Goal: Navigation & Orientation: Find specific page/section

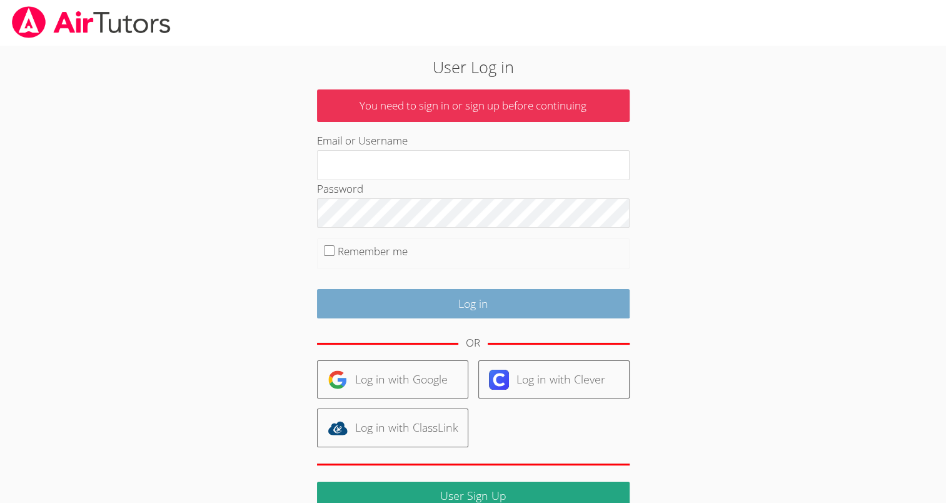
type input "mspairtutors@gmail.com"
click at [444, 295] on input "Log in" at bounding box center [473, 303] width 313 height 29
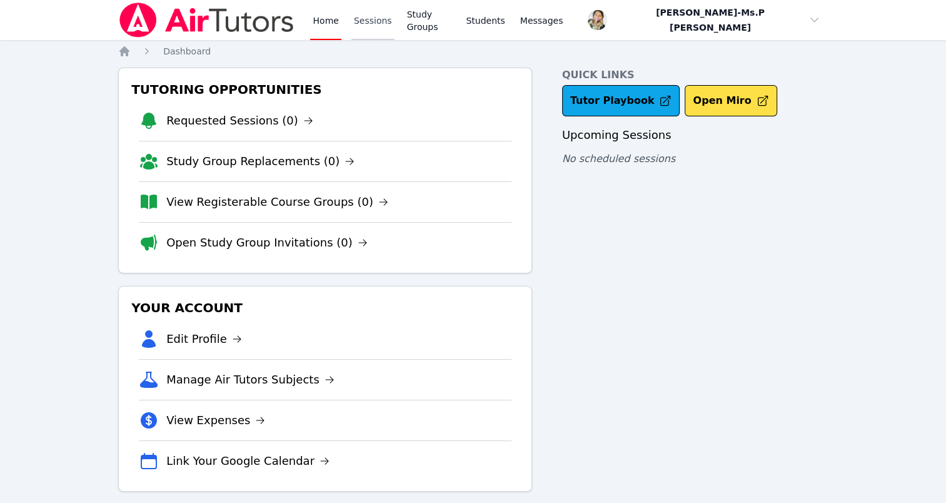
click at [369, 24] on link "Sessions" at bounding box center [372, 20] width 43 height 40
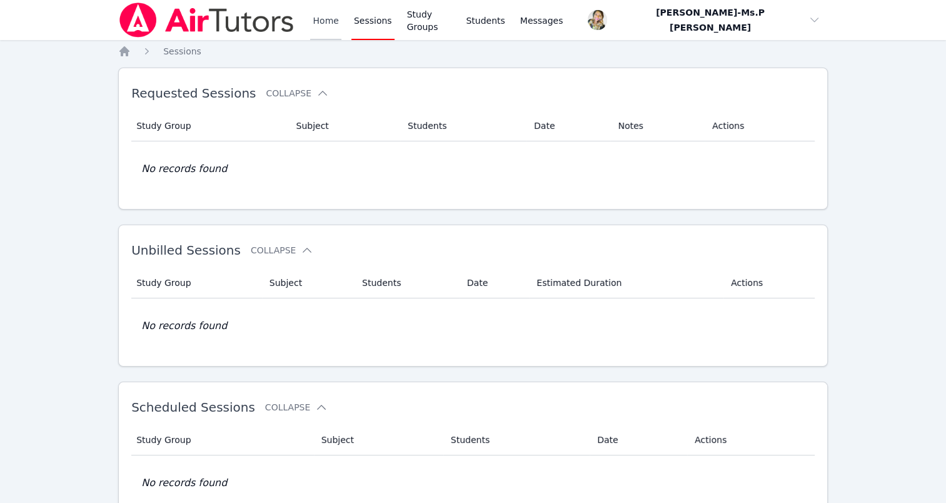
click at [315, 18] on link "Home" at bounding box center [325, 20] width 31 height 40
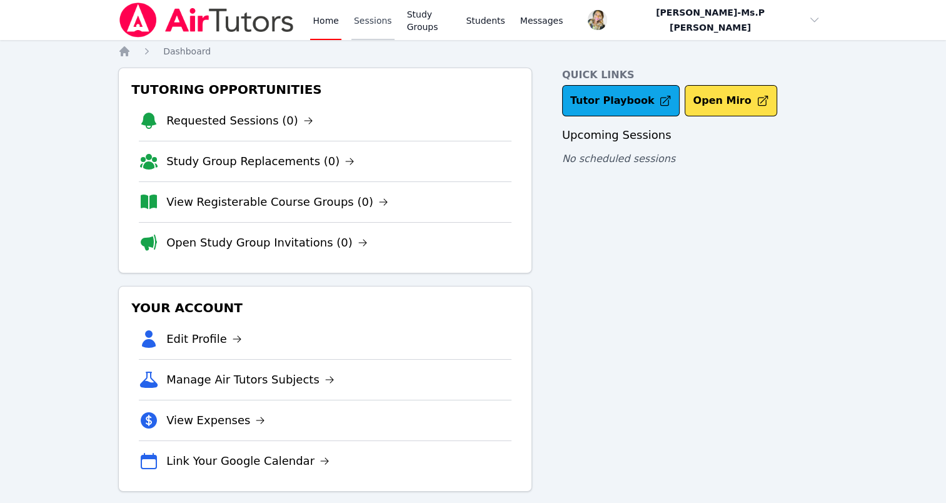
click at [365, 23] on link "Sessions" at bounding box center [372, 20] width 43 height 40
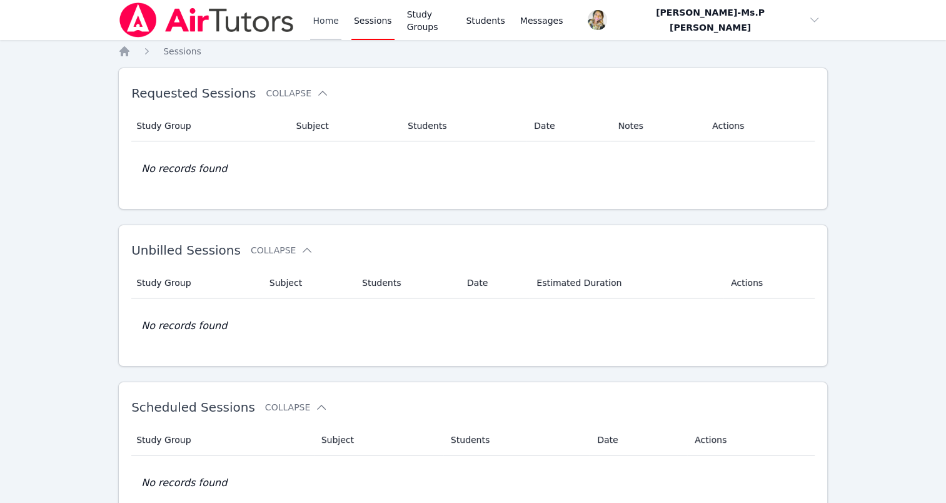
click at [327, 19] on link "Home" at bounding box center [325, 20] width 31 height 40
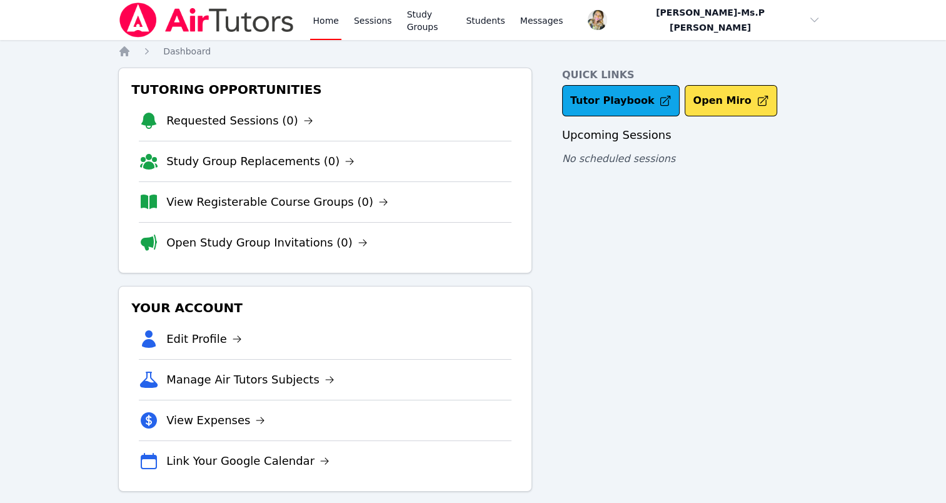
click at [327, 19] on link "Home" at bounding box center [325, 20] width 31 height 40
click at [380, 25] on link "Sessions" at bounding box center [372, 20] width 43 height 40
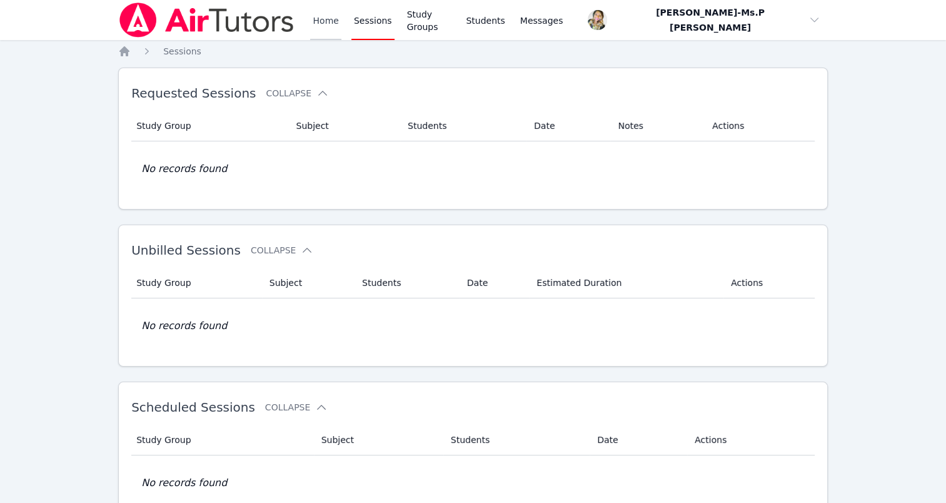
click at [314, 13] on link "Home" at bounding box center [325, 20] width 31 height 40
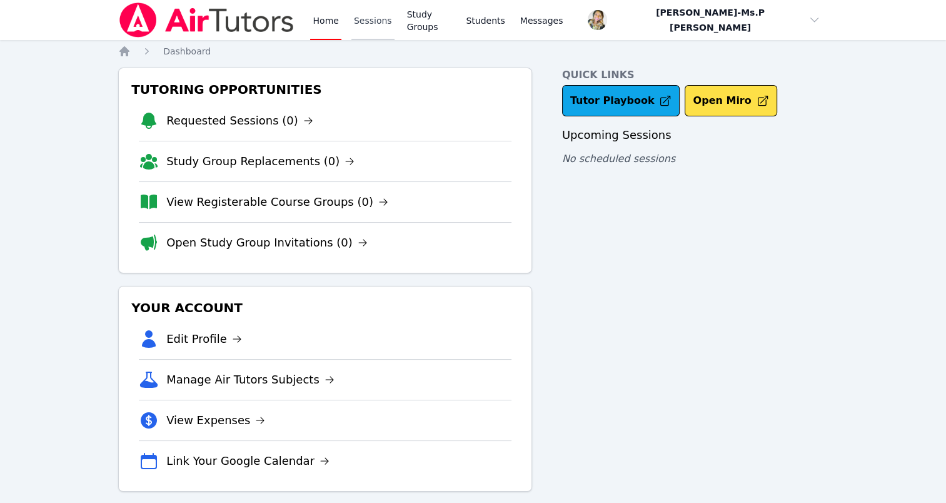
click at [384, 25] on link "Sessions" at bounding box center [372, 20] width 43 height 40
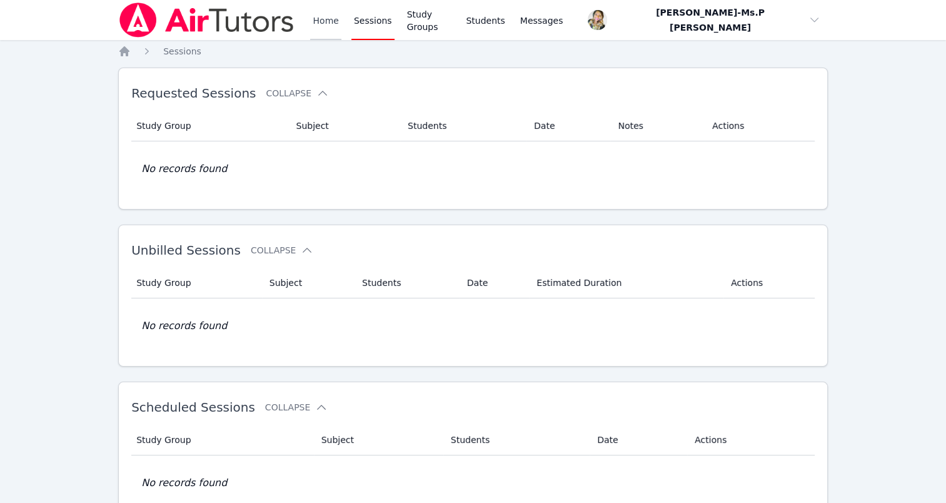
click at [326, 21] on link "Home" at bounding box center [325, 20] width 31 height 40
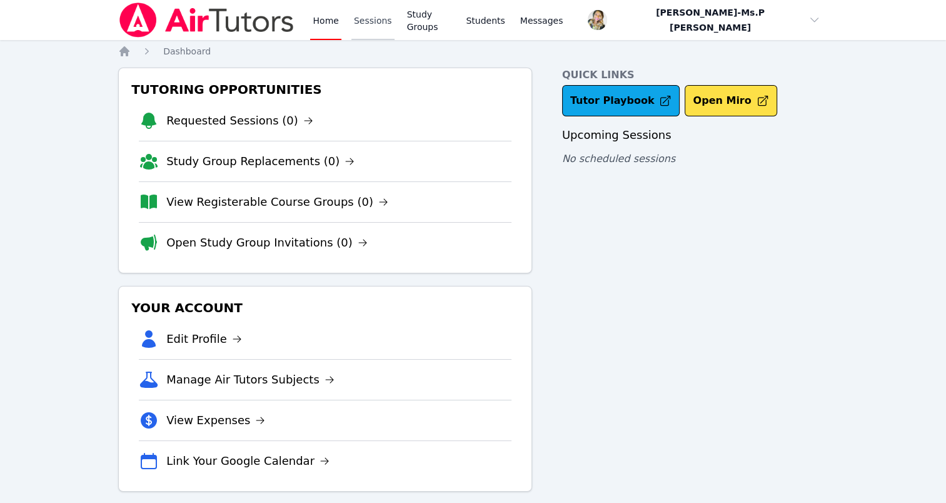
click at [361, 24] on link "Sessions" at bounding box center [372, 20] width 43 height 40
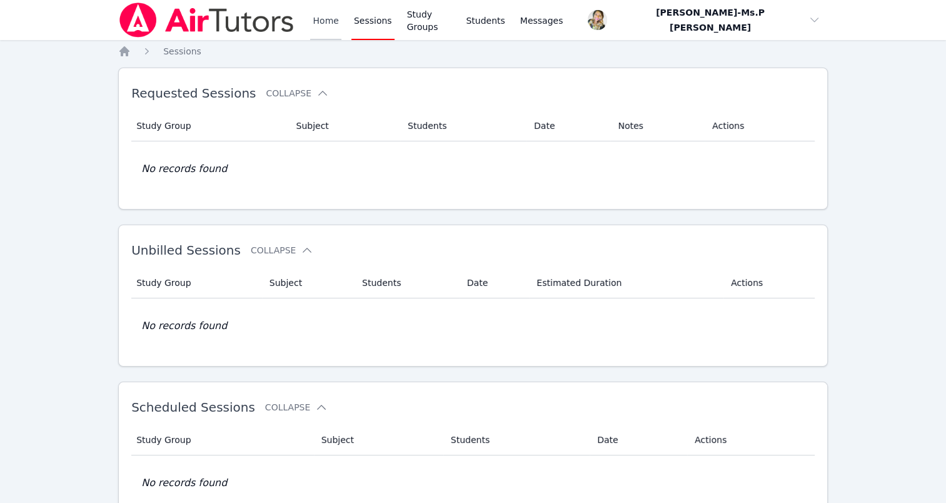
click at [316, 18] on link "Home" at bounding box center [325, 20] width 31 height 40
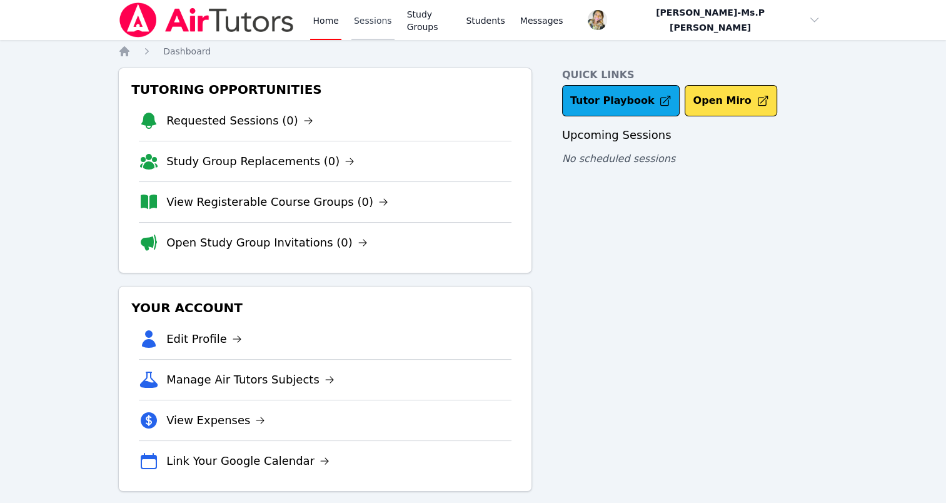
click at [353, 28] on link "Sessions" at bounding box center [372, 20] width 43 height 40
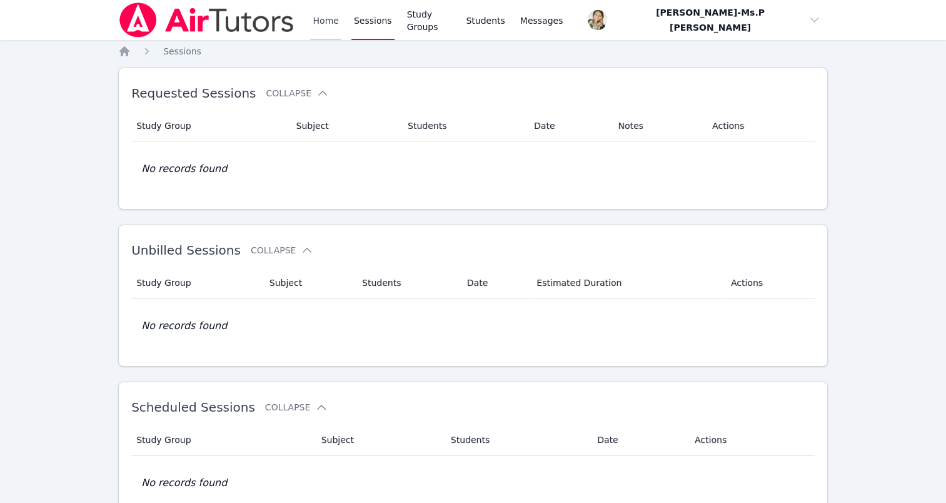
click at [316, 23] on link "Home" at bounding box center [325, 20] width 31 height 40
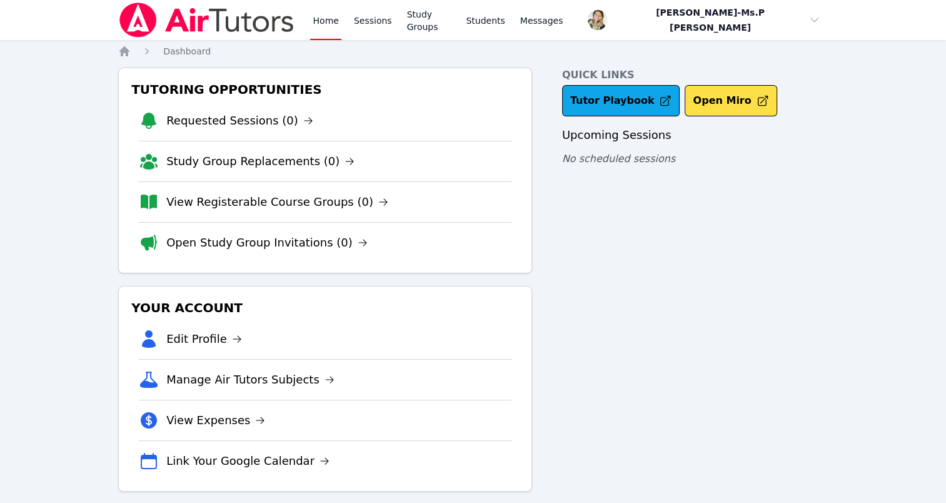
click at [355, 40] on div "Home Sessions Study Groups Students Messages Open user menu [PERSON_NAME]-Ms.P …" at bounding box center [473, 258] width 946 height 516
click at [364, 25] on link "Sessions" at bounding box center [372, 20] width 43 height 40
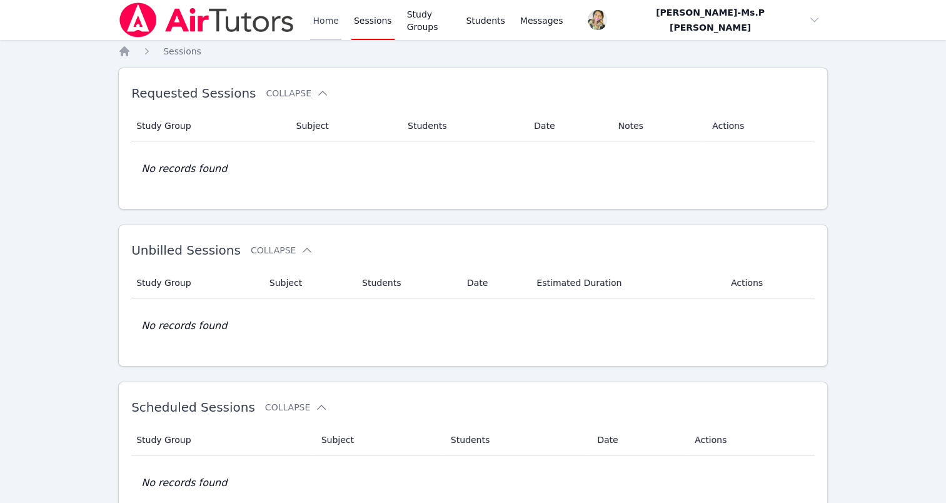
click at [325, 23] on link "Home" at bounding box center [325, 20] width 31 height 40
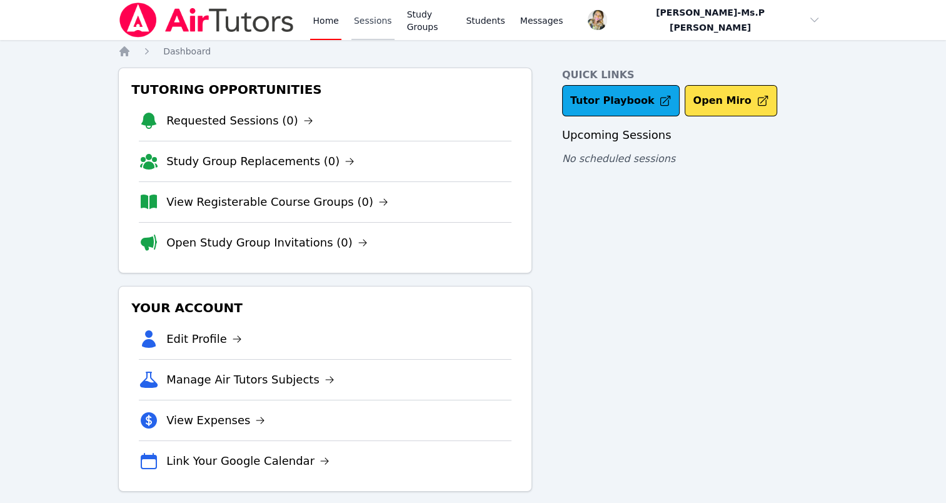
click at [367, 28] on link "Sessions" at bounding box center [372, 20] width 43 height 40
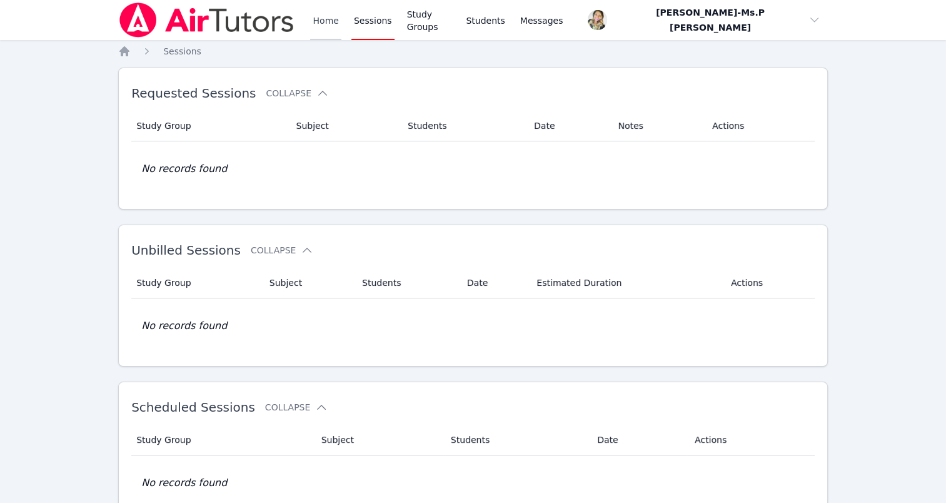
click at [328, 23] on link "Home" at bounding box center [325, 20] width 31 height 40
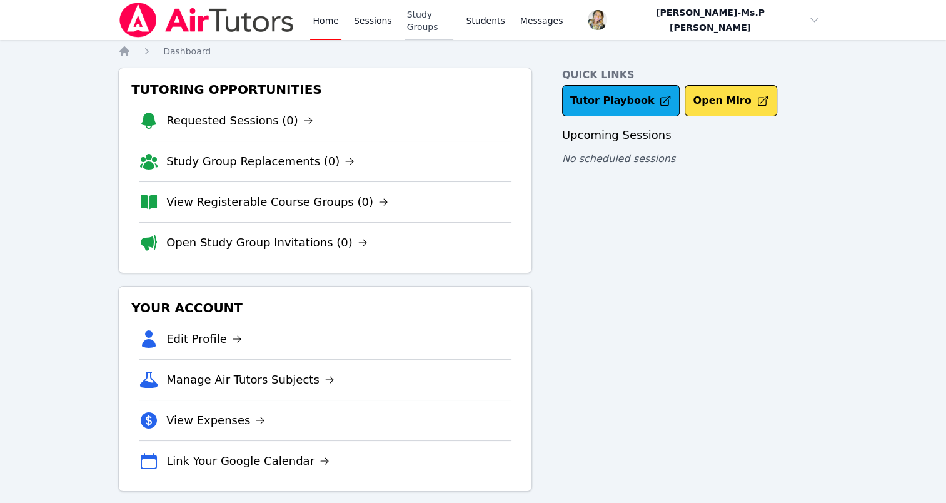
click at [443, 20] on link "Study Groups" at bounding box center [429, 20] width 49 height 40
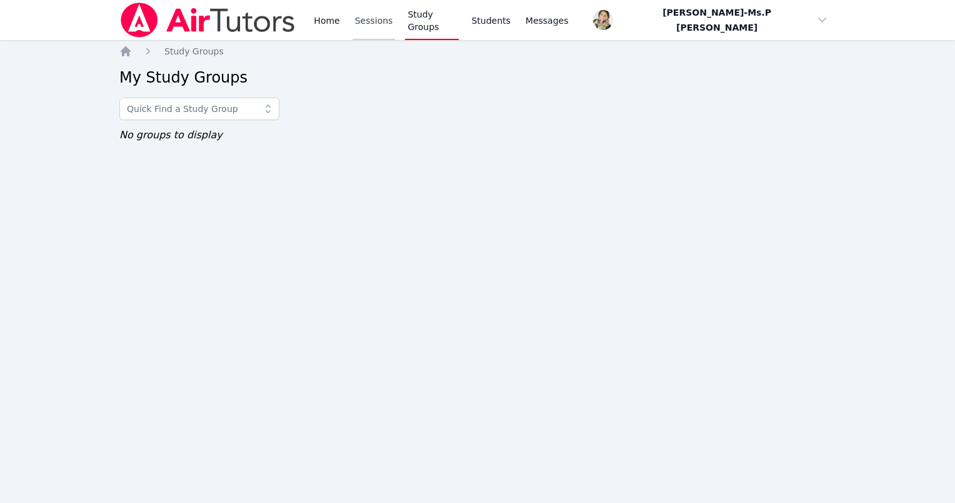
click at [368, 20] on link "Sessions" at bounding box center [374, 20] width 43 height 40
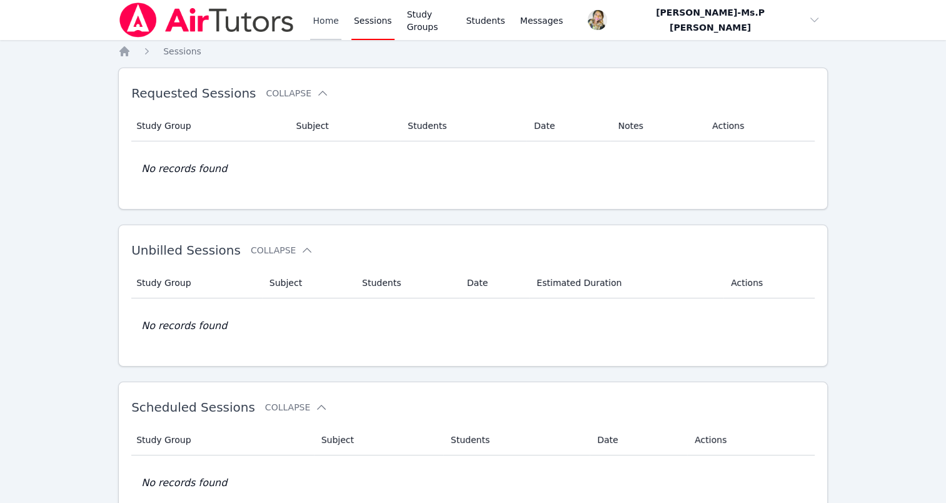
click at [320, 20] on link "Home" at bounding box center [325, 20] width 31 height 40
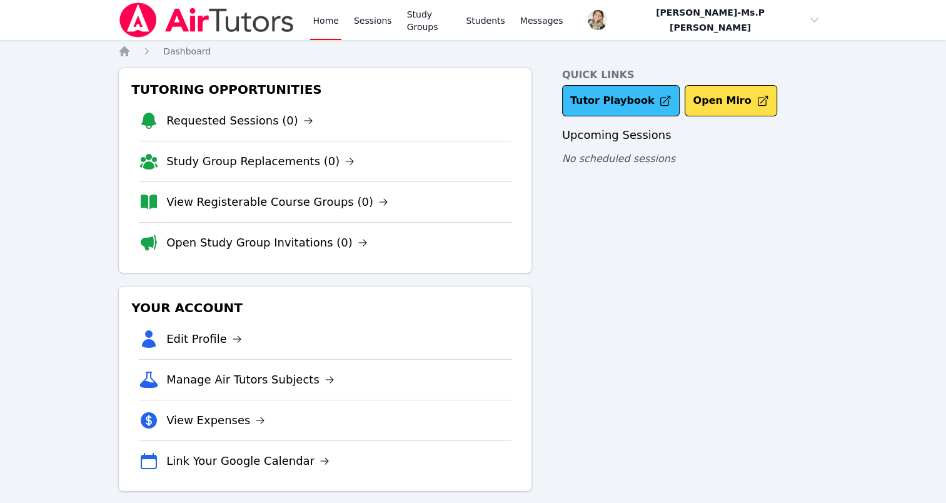
click at [596, 103] on link "Tutor Playbook" at bounding box center [621, 100] width 118 height 31
click at [366, 25] on link "Sessions" at bounding box center [372, 20] width 43 height 40
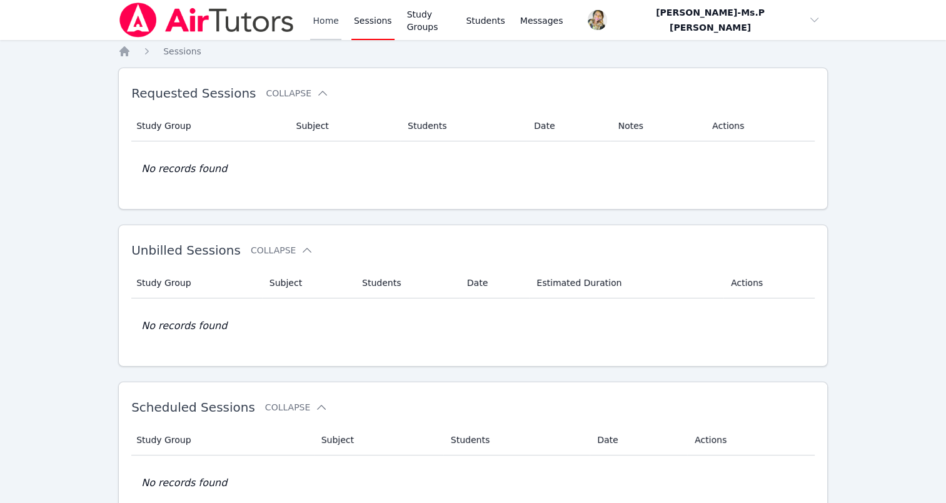
click at [318, 23] on link "Home" at bounding box center [325, 20] width 31 height 40
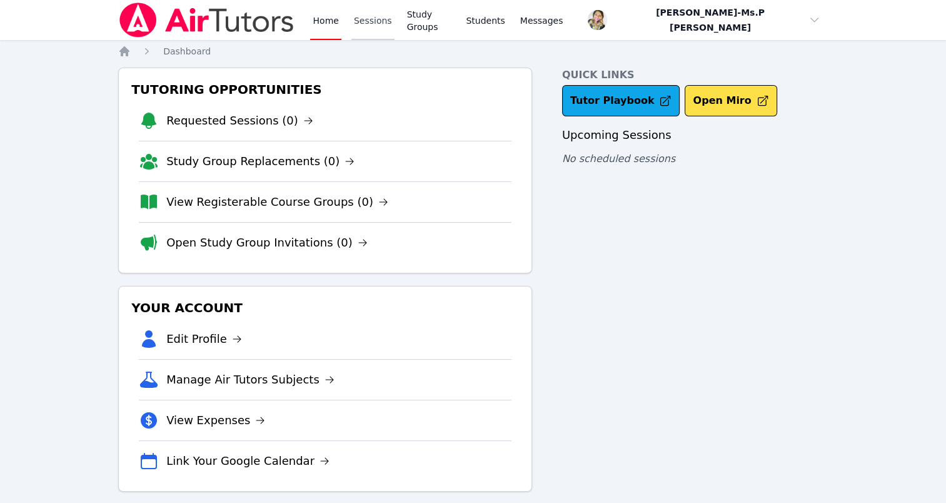
click at [371, 14] on link "Sessions" at bounding box center [372, 20] width 43 height 40
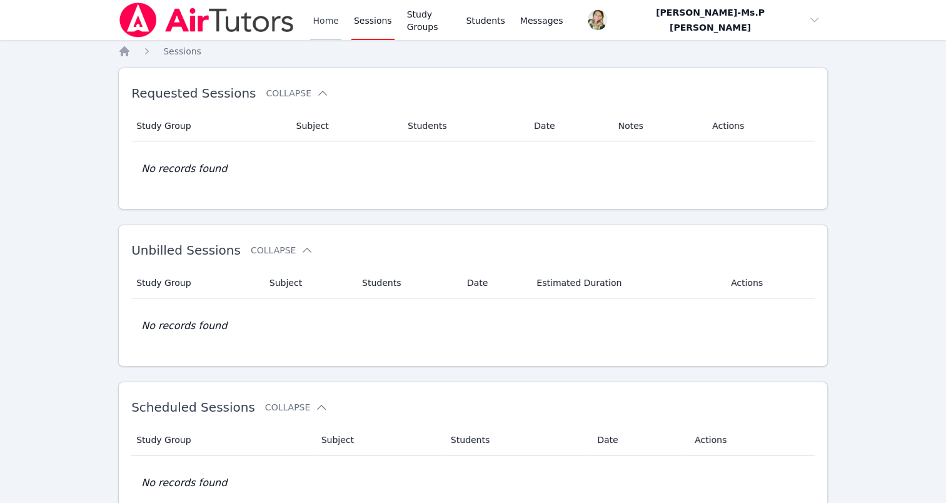
click at [335, 13] on link "Home" at bounding box center [325, 20] width 31 height 40
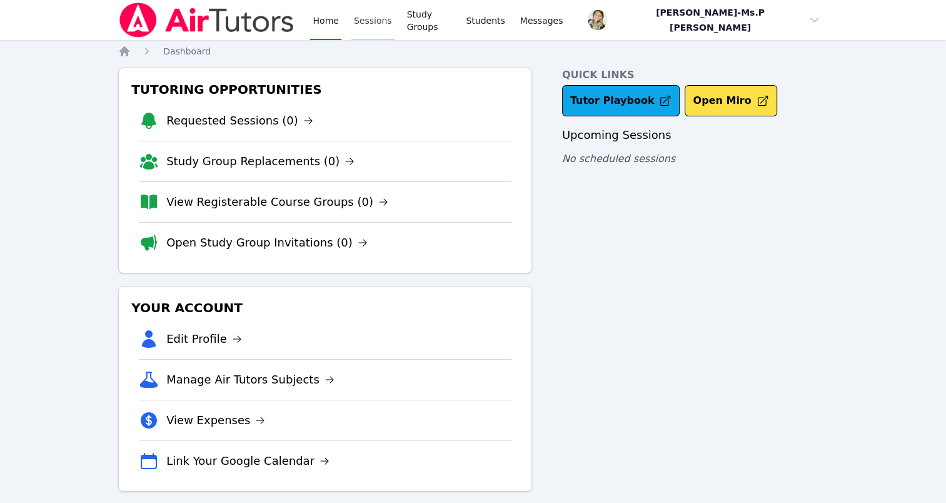
click at [356, 21] on link "Sessions" at bounding box center [372, 20] width 43 height 40
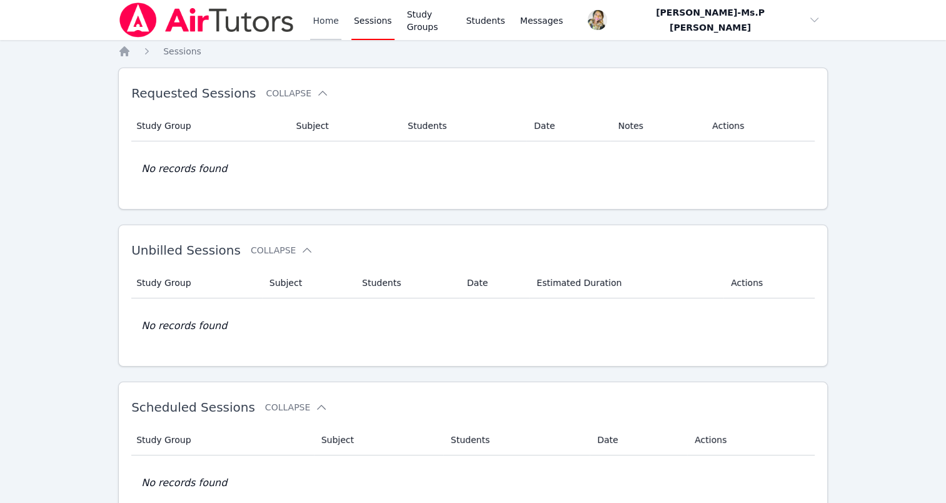
click at [320, 21] on link "Home" at bounding box center [325, 20] width 31 height 40
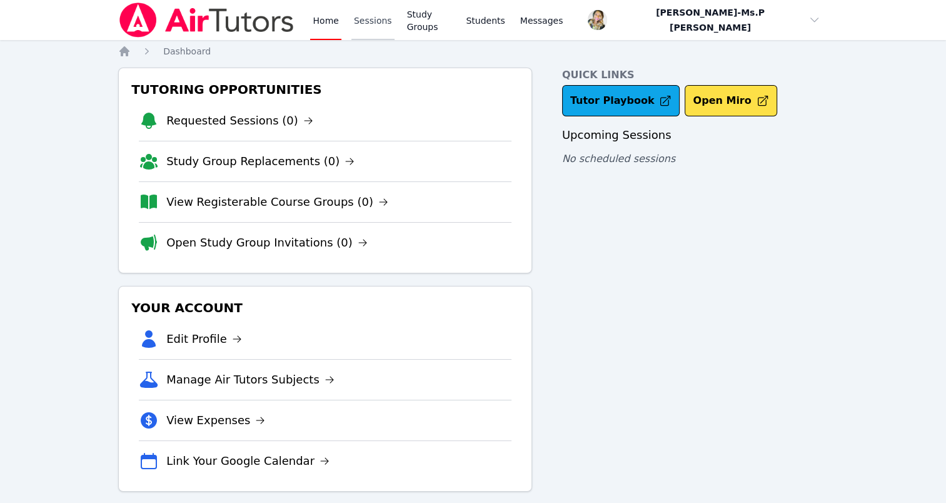
click at [376, 20] on link "Sessions" at bounding box center [372, 20] width 43 height 40
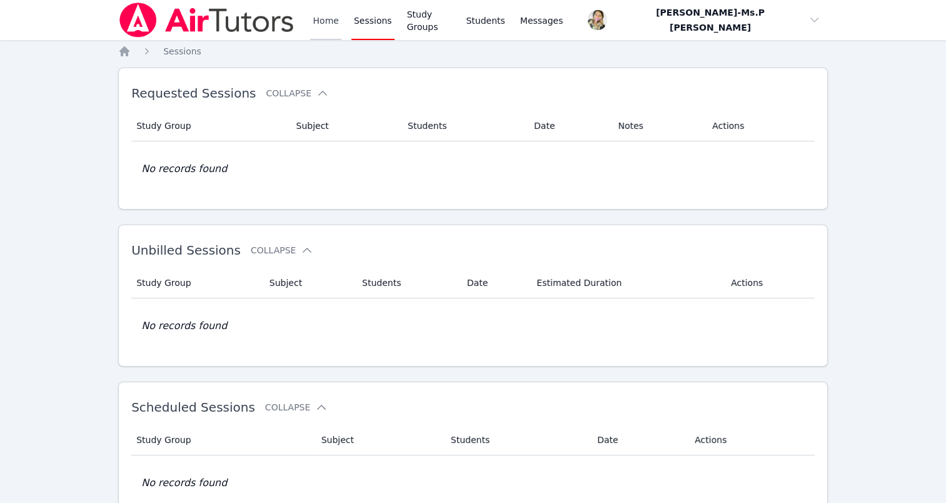
click at [312, 16] on link "Home" at bounding box center [325, 20] width 31 height 40
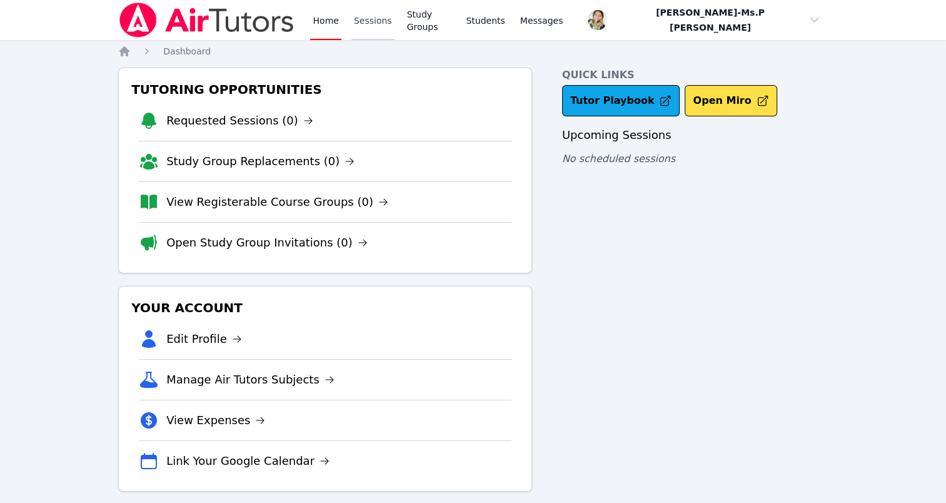
click at [355, 15] on link "Sessions" at bounding box center [372, 20] width 43 height 40
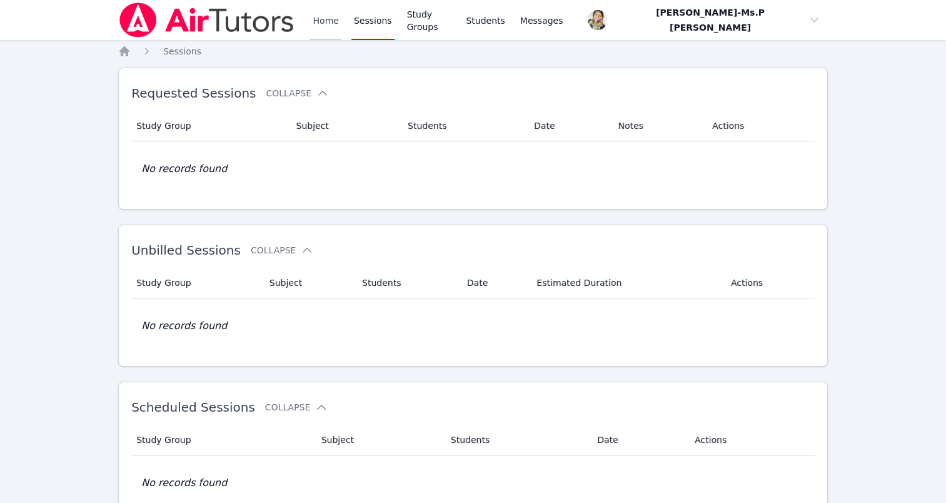
click at [320, 17] on link "Home" at bounding box center [325, 20] width 31 height 40
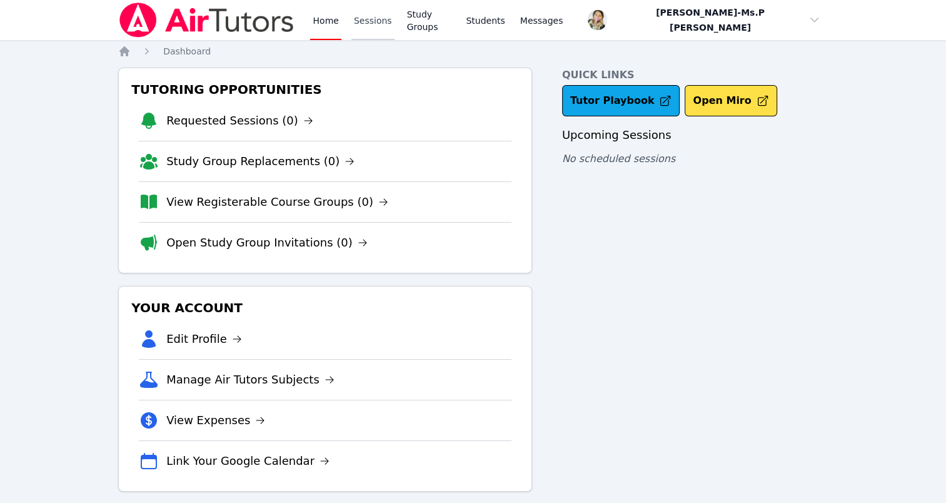
click at [383, 14] on link "Sessions" at bounding box center [372, 20] width 43 height 40
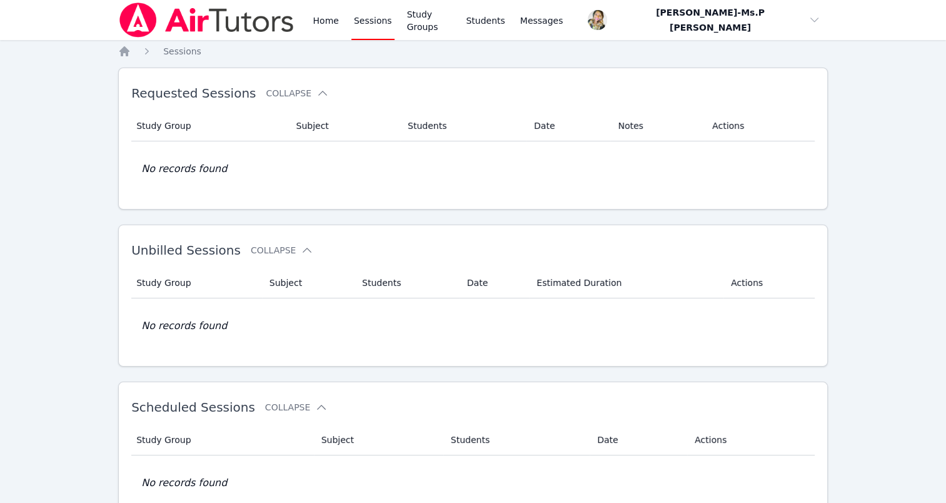
click at [340, 14] on div "Home Sessions Study Groups Students Messages" at bounding box center [437, 20] width 255 height 40
click at [328, 18] on link "Home" at bounding box center [325, 20] width 31 height 40
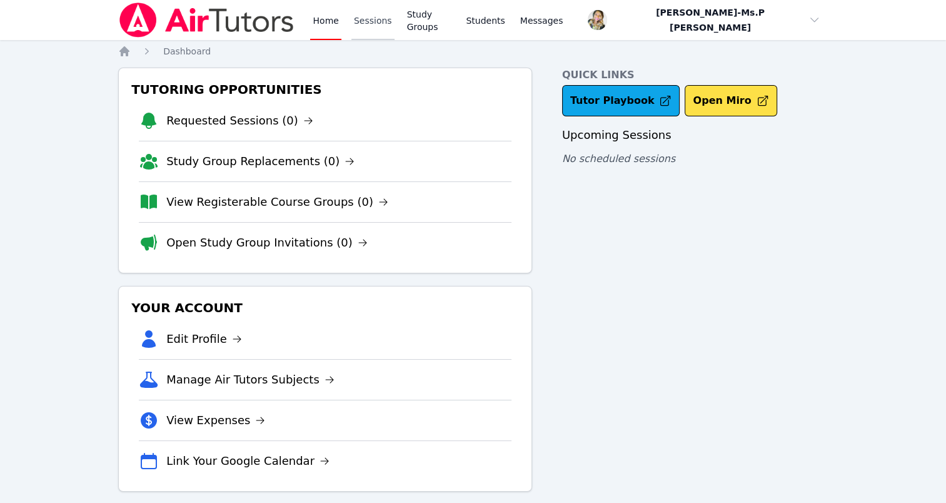
click at [380, 17] on link "Sessions" at bounding box center [372, 20] width 43 height 40
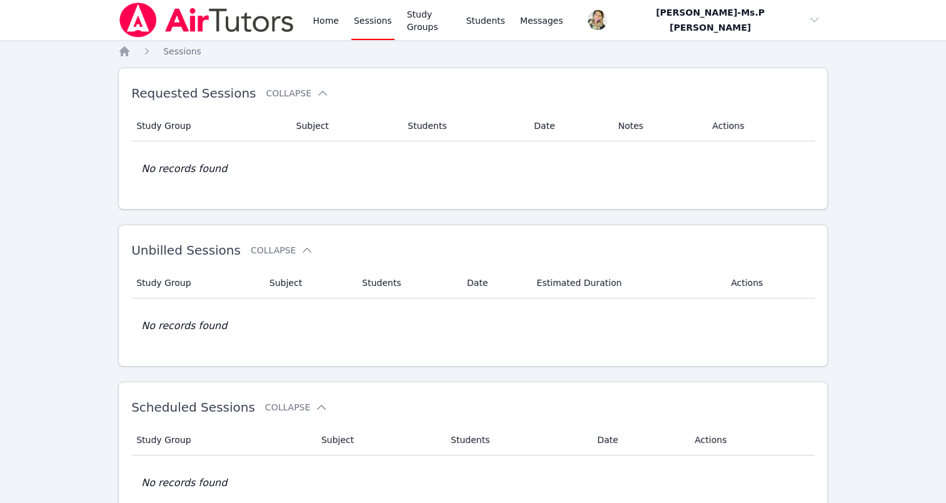
click at [300, 26] on div "Home Sessions Study Groups Students Messages" at bounding box center [341, 20] width 447 height 40
click at [320, 22] on link "Home" at bounding box center [325, 20] width 31 height 40
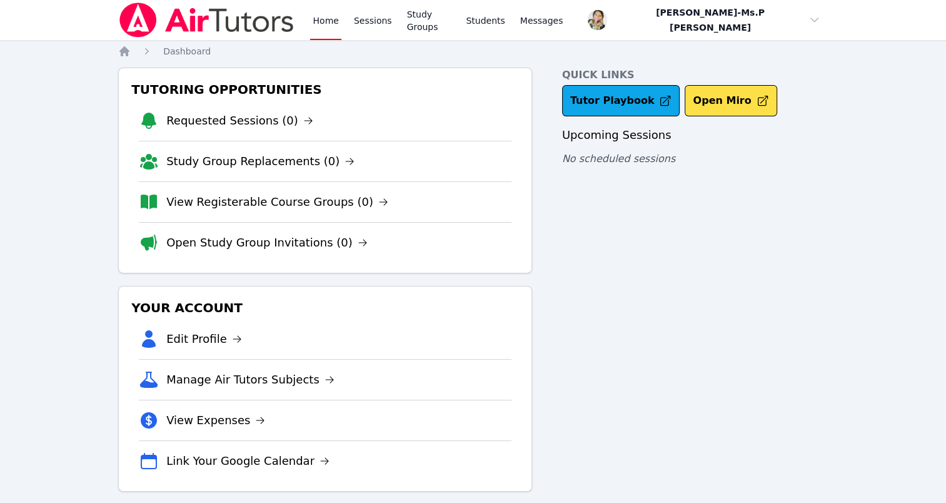
click at [345, 14] on div "Home Sessions Study Groups Students Messages" at bounding box center [437, 20] width 255 height 40
click at [363, 20] on link "Sessions" at bounding box center [372, 20] width 43 height 40
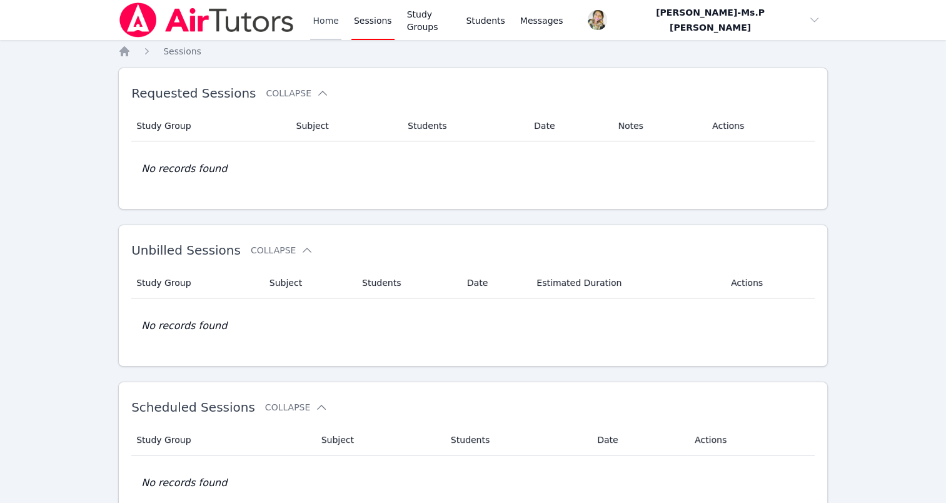
click at [310, 21] on link "Home" at bounding box center [325, 20] width 31 height 40
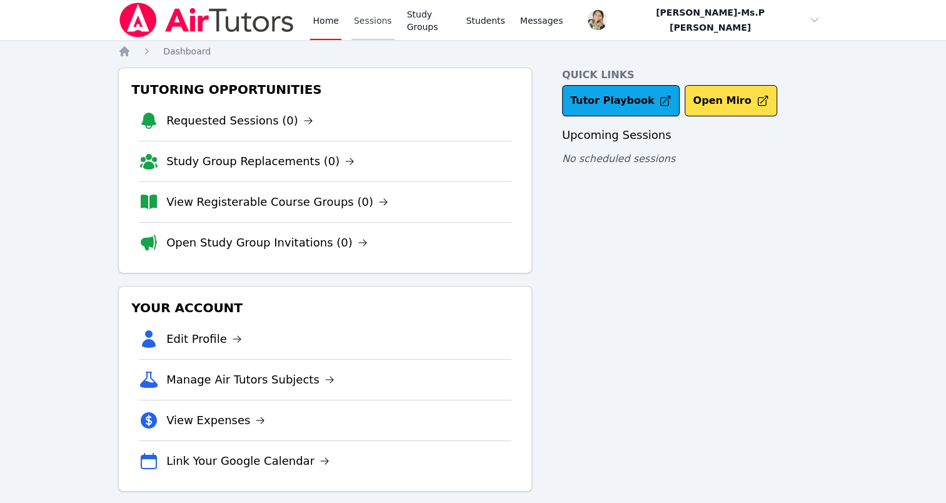
click at [360, 23] on link "Sessions" at bounding box center [372, 20] width 43 height 40
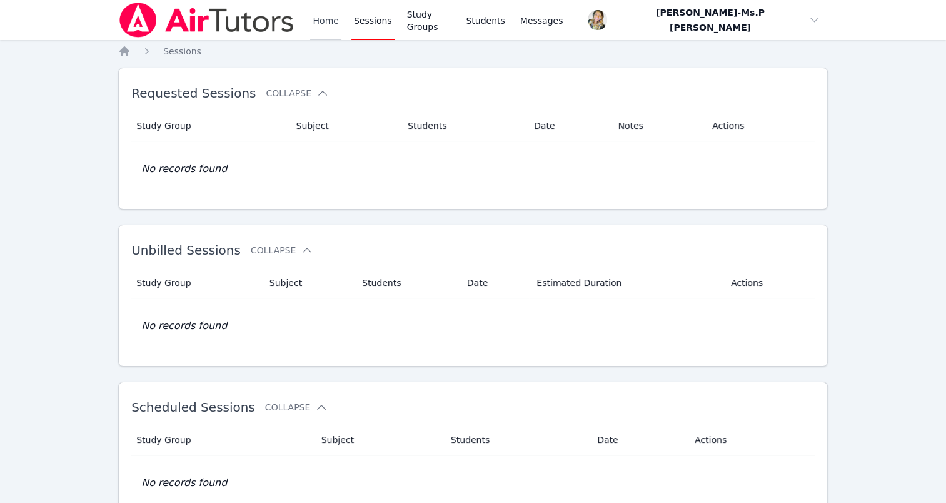
click at [315, 23] on link "Home" at bounding box center [325, 20] width 31 height 40
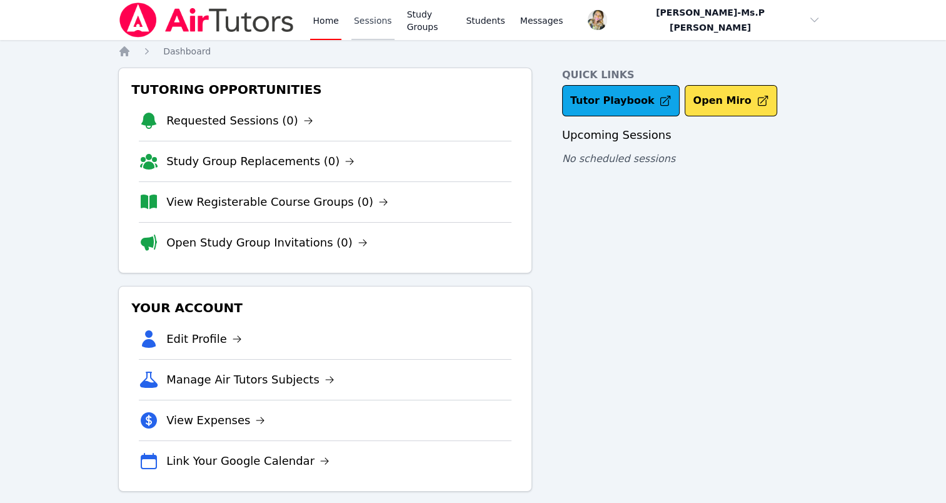
click at [365, 29] on link "Sessions" at bounding box center [372, 20] width 43 height 40
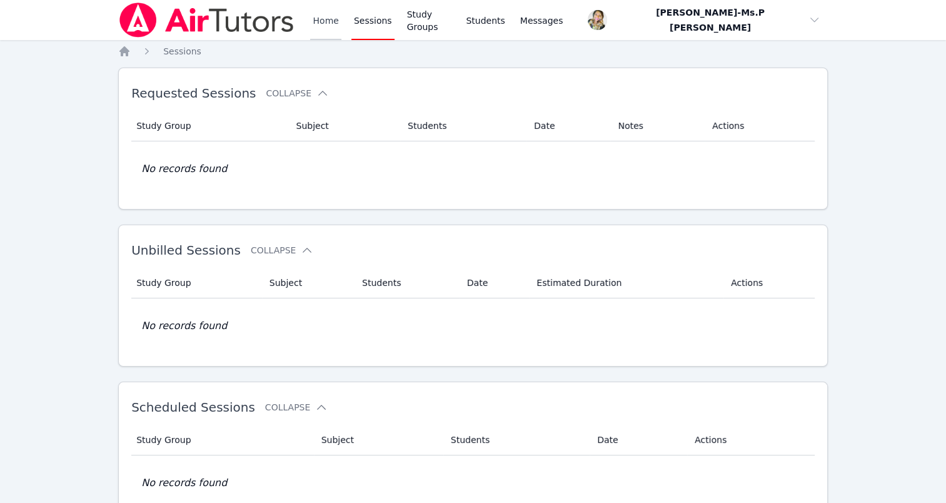
click at [313, 22] on link "Home" at bounding box center [325, 20] width 31 height 40
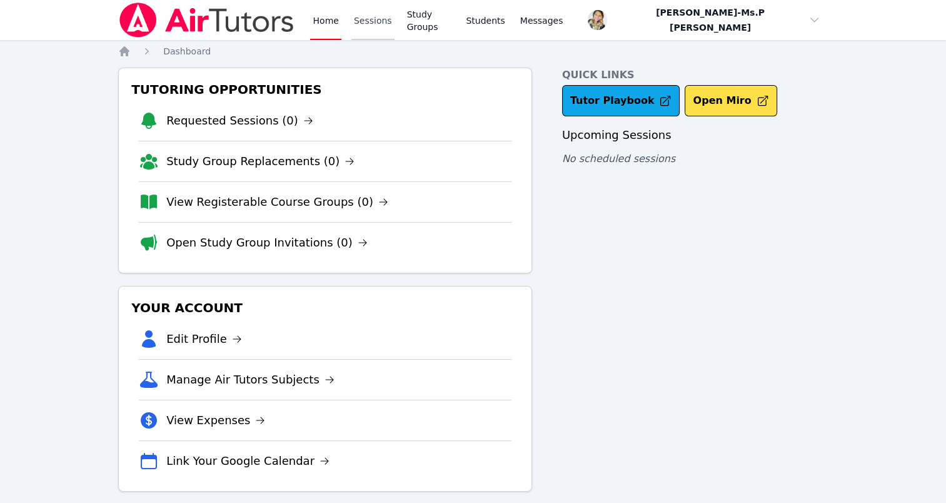
click at [370, 17] on link "Sessions" at bounding box center [372, 20] width 43 height 40
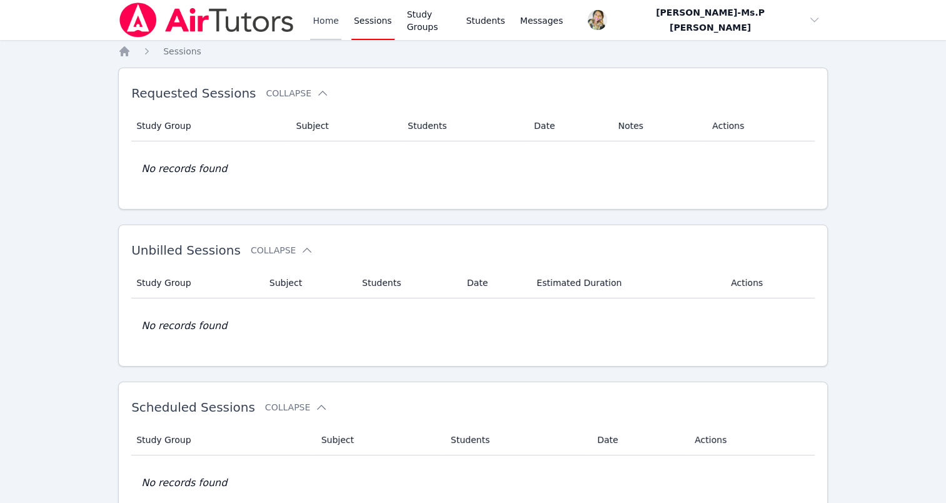
click at [331, 30] on link "Home" at bounding box center [325, 20] width 31 height 40
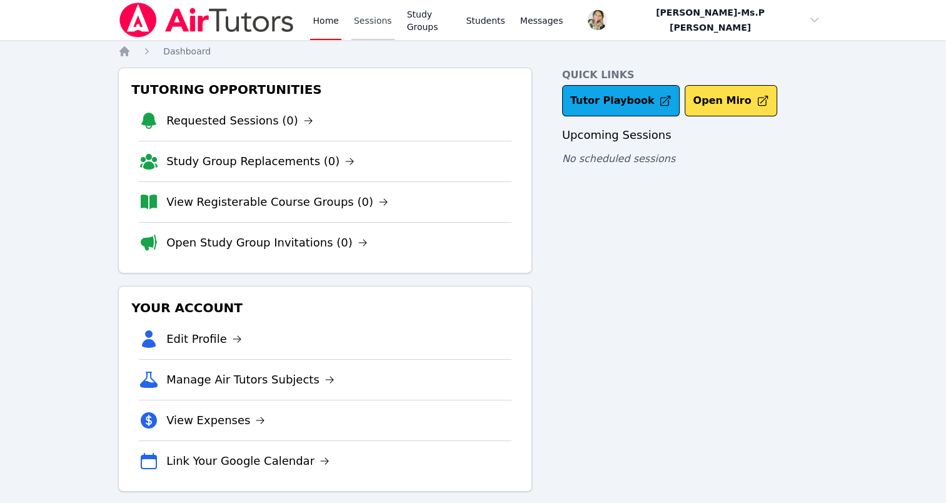
click at [372, 15] on link "Sessions" at bounding box center [372, 20] width 43 height 40
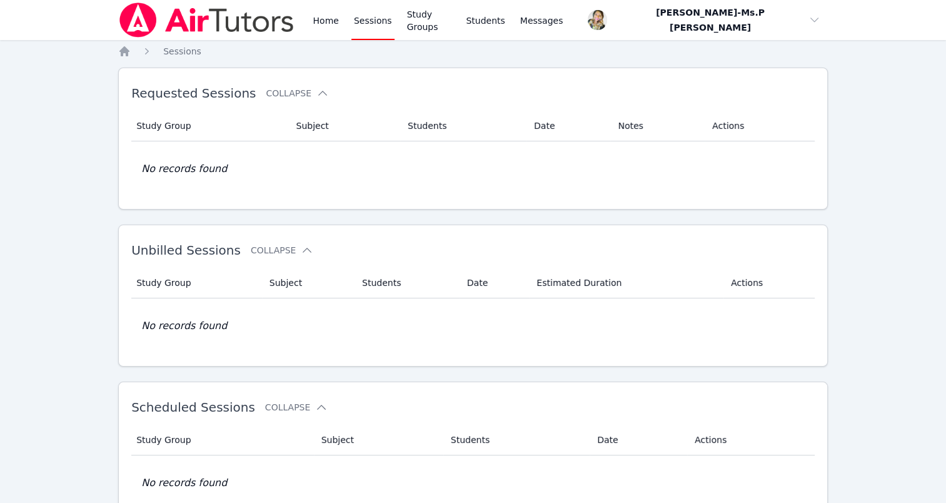
click at [305, 6] on div "Home Sessions Study Groups Students Messages" at bounding box center [341, 20] width 447 height 40
click at [318, 18] on link "Home" at bounding box center [325, 20] width 31 height 40
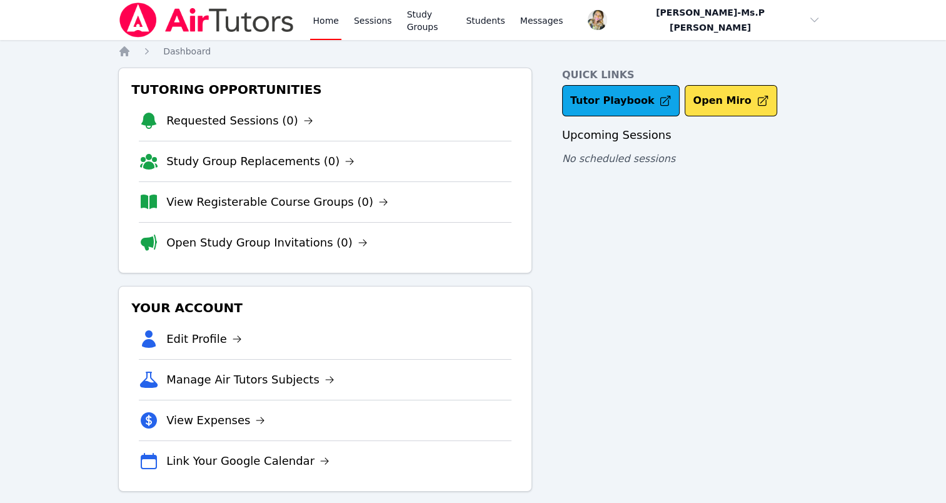
drag, startPoint x: 318, startPoint y: 18, endPoint x: 490, endPoint y: 53, distance: 176.2
click at [490, 53] on nav "Home Dashboard" at bounding box center [473, 51] width 710 height 13
click at [351, 16] on link "Sessions" at bounding box center [372, 20] width 43 height 40
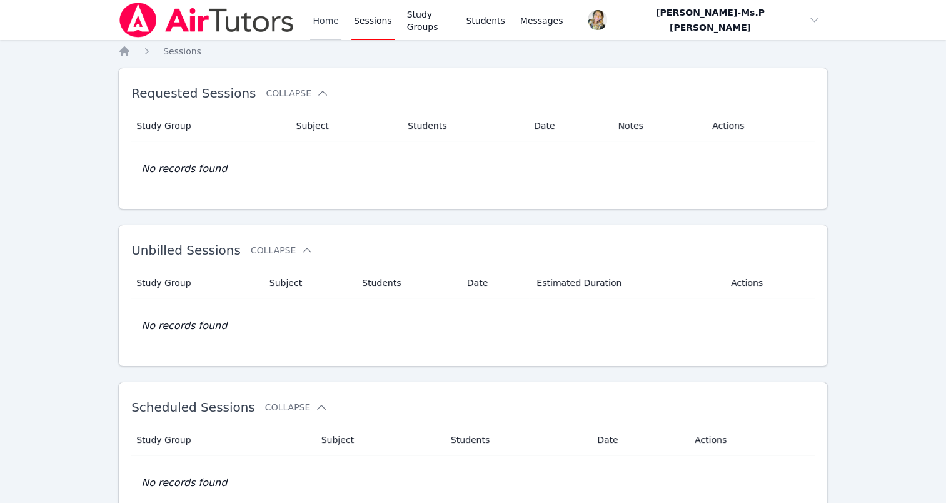
click at [331, 24] on link "Home" at bounding box center [325, 20] width 31 height 40
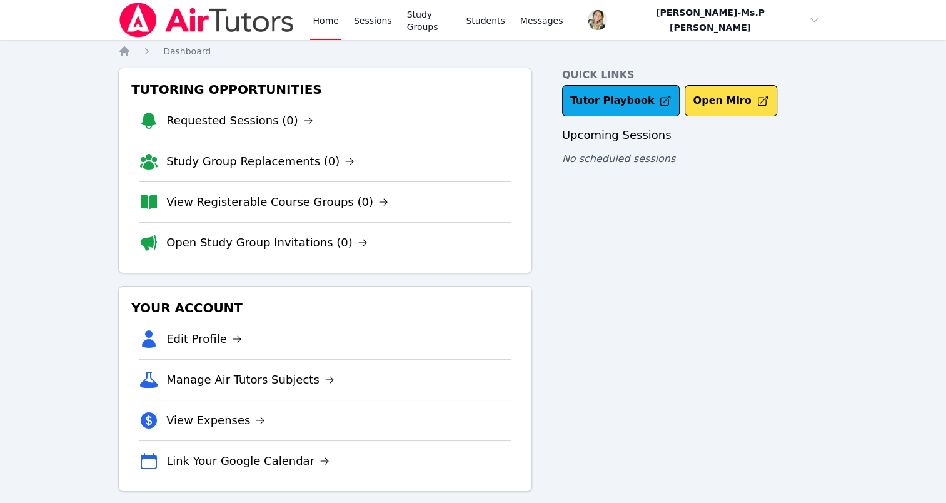
click at [331, 24] on link "Home" at bounding box center [325, 20] width 31 height 40
click at [391, 26] on div "Home Sessions Study Groups Students Messages" at bounding box center [437, 20] width 255 height 40
click at [379, 26] on link "Sessions" at bounding box center [372, 20] width 43 height 40
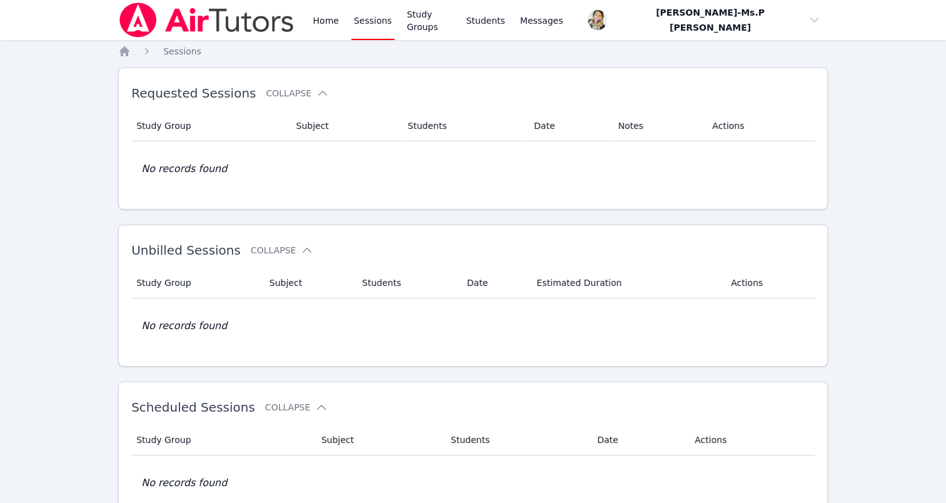
click at [306, 15] on div "Home Sessions Study Groups Students Messages" at bounding box center [341, 20] width 447 height 40
click at [330, 28] on link "Home" at bounding box center [325, 20] width 31 height 40
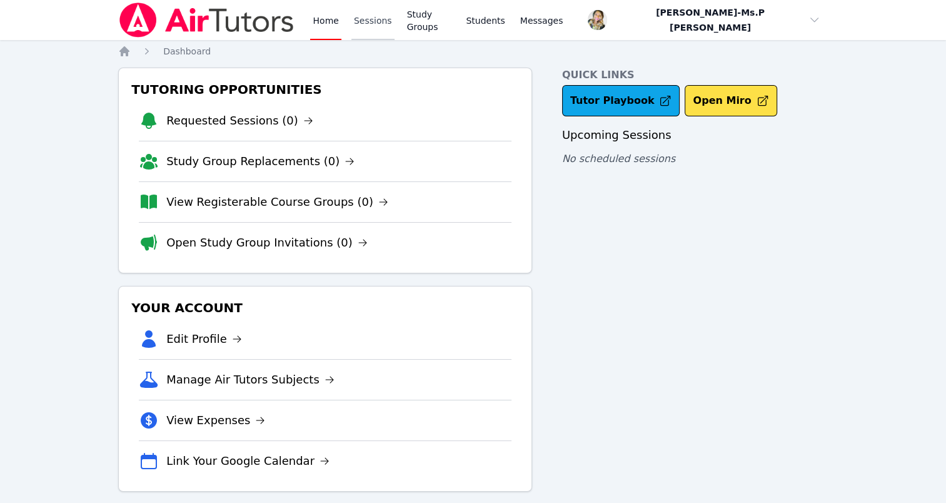
click at [359, 14] on link "Sessions" at bounding box center [372, 20] width 43 height 40
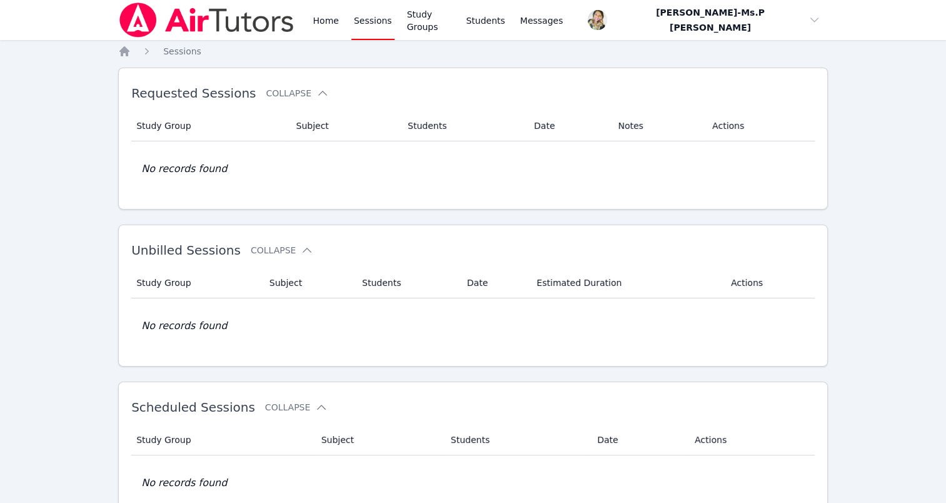
click at [305, 23] on div "Home Sessions Study Groups Students Messages" at bounding box center [341, 20] width 447 height 40
click at [329, 18] on link "Home" at bounding box center [325, 20] width 31 height 40
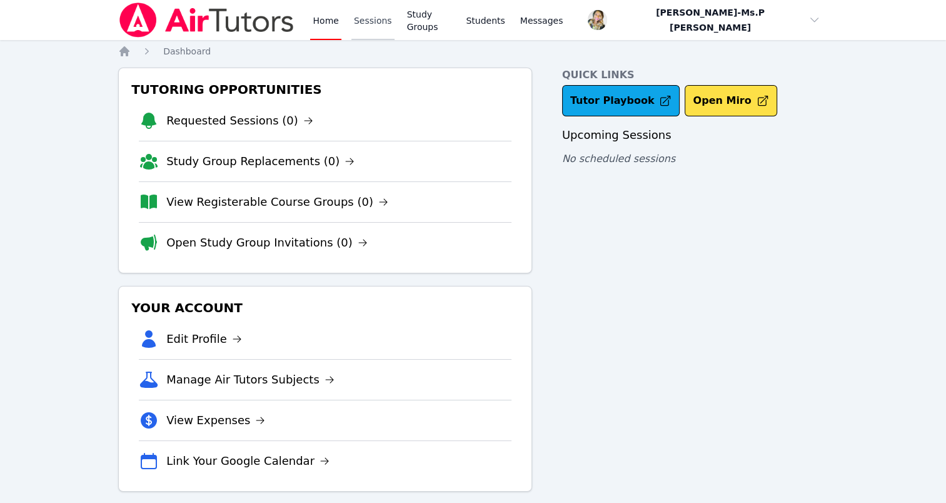
click at [365, 14] on link "Sessions" at bounding box center [372, 20] width 43 height 40
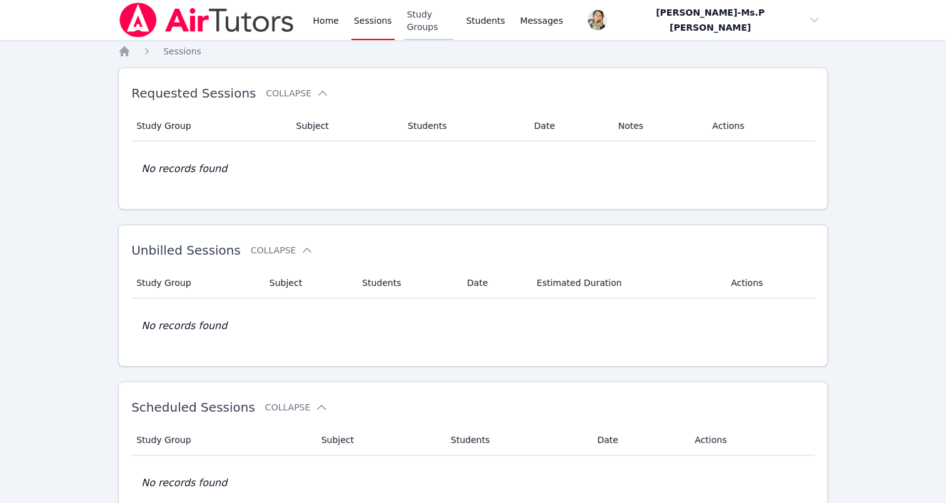
click at [432, 29] on link "Study Groups" at bounding box center [429, 20] width 49 height 40
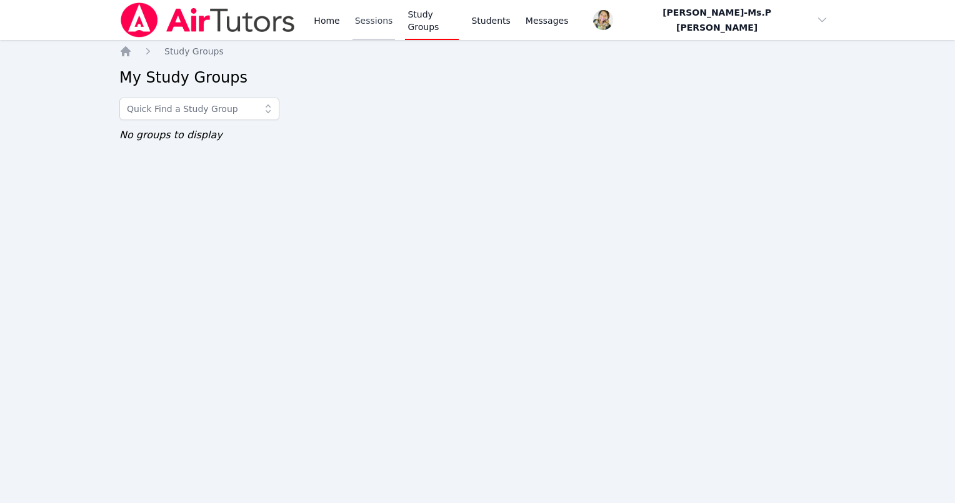
click at [368, 25] on link "Sessions" at bounding box center [374, 20] width 43 height 40
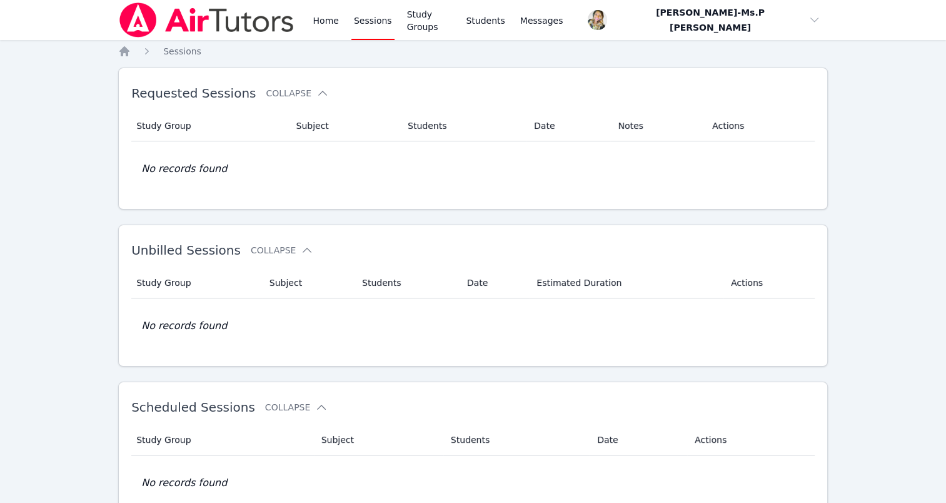
click at [343, 22] on div "Home Sessions Study Groups Students Messages" at bounding box center [437, 20] width 255 height 40
click at [323, 23] on link "Home" at bounding box center [325, 20] width 31 height 40
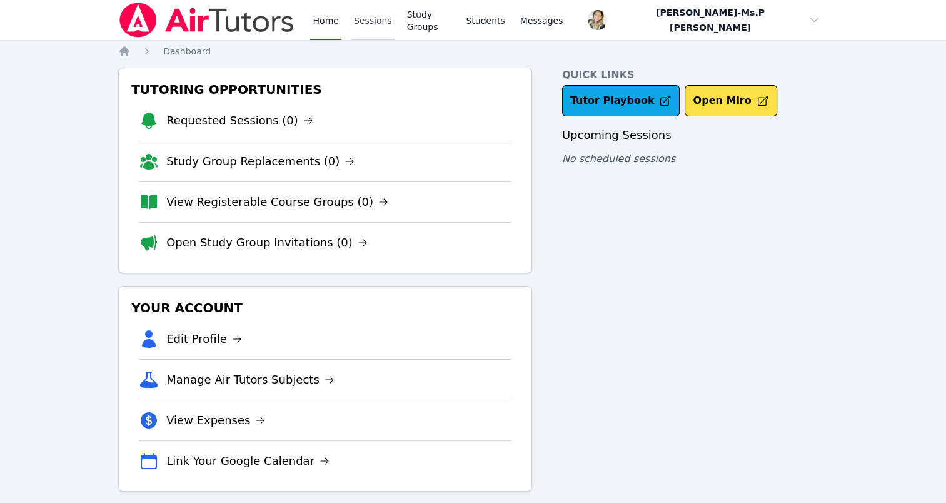
click at [372, 20] on link "Sessions" at bounding box center [372, 20] width 43 height 40
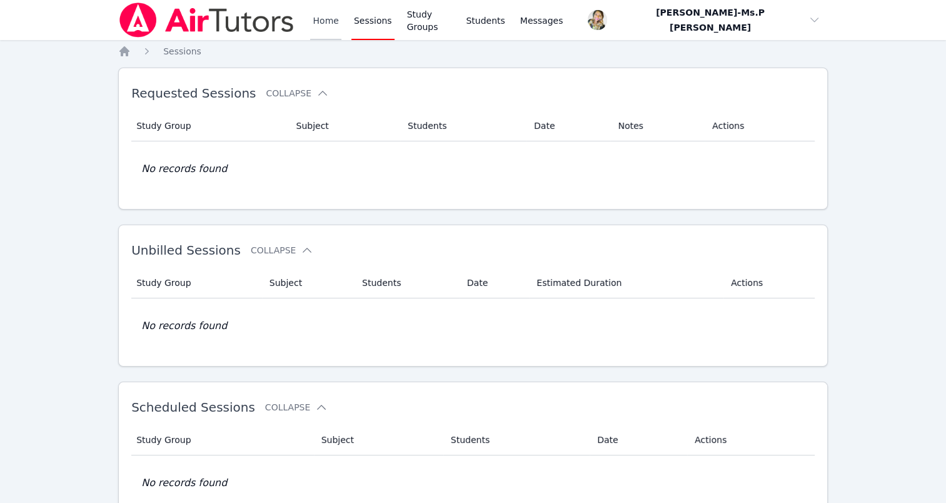
click at [338, 16] on link "Home" at bounding box center [325, 20] width 31 height 40
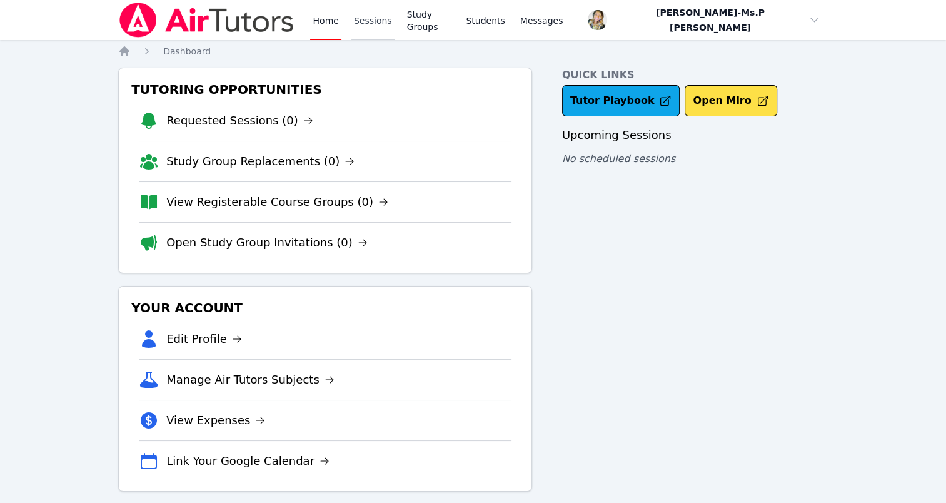
click at [371, 23] on link "Sessions" at bounding box center [372, 20] width 43 height 40
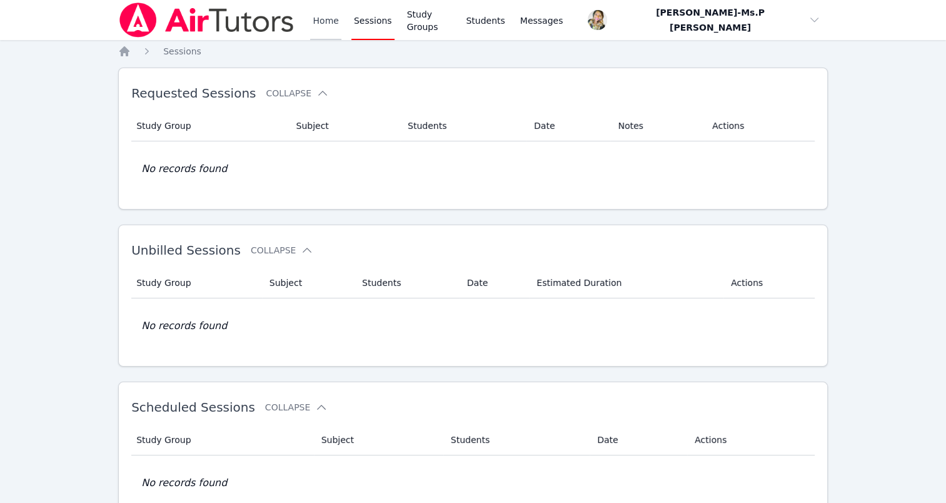
click at [318, 20] on link "Home" at bounding box center [325, 20] width 31 height 40
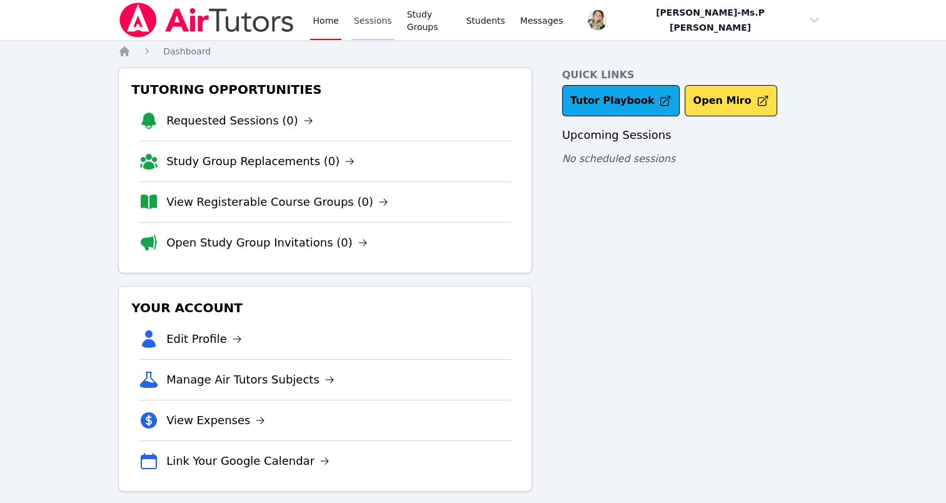
click at [372, 21] on link "Sessions" at bounding box center [372, 20] width 43 height 40
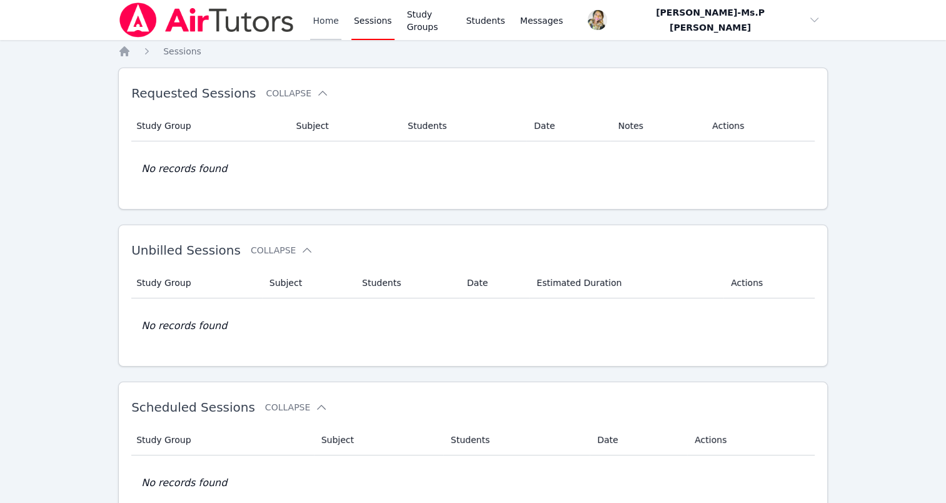
click at [323, 23] on link "Home" at bounding box center [325, 20] width 31 height 40
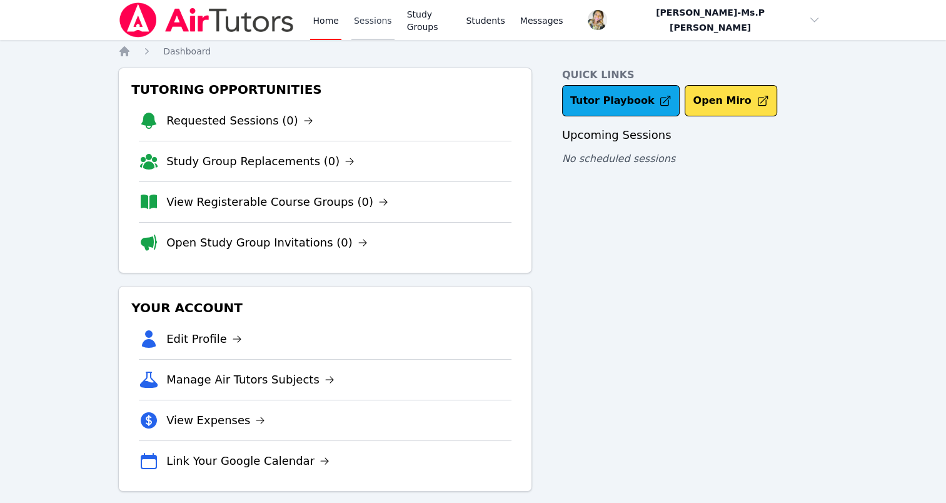
click at [383, 9] on link "Sessions" at bounding box center [372, 20] width 43 height 40
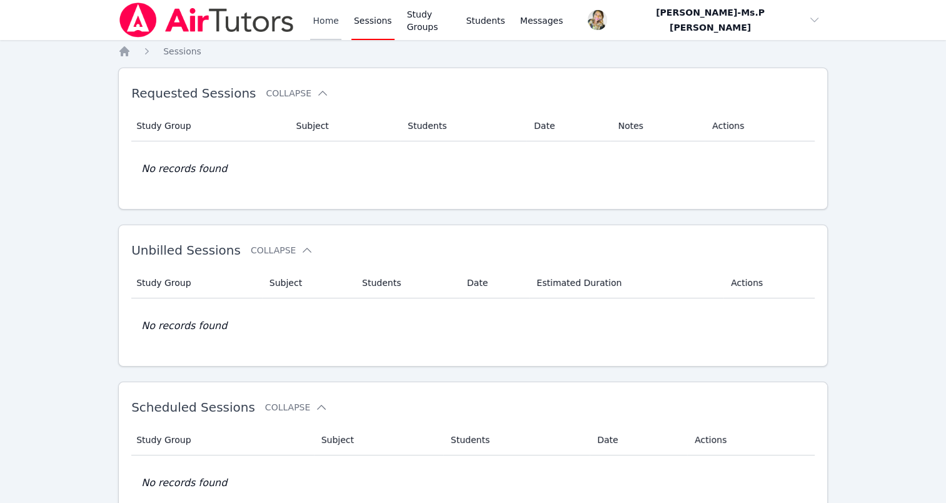
click at [324, 25] on link "Home" at bounding box center [325, 20] width 31 height 40
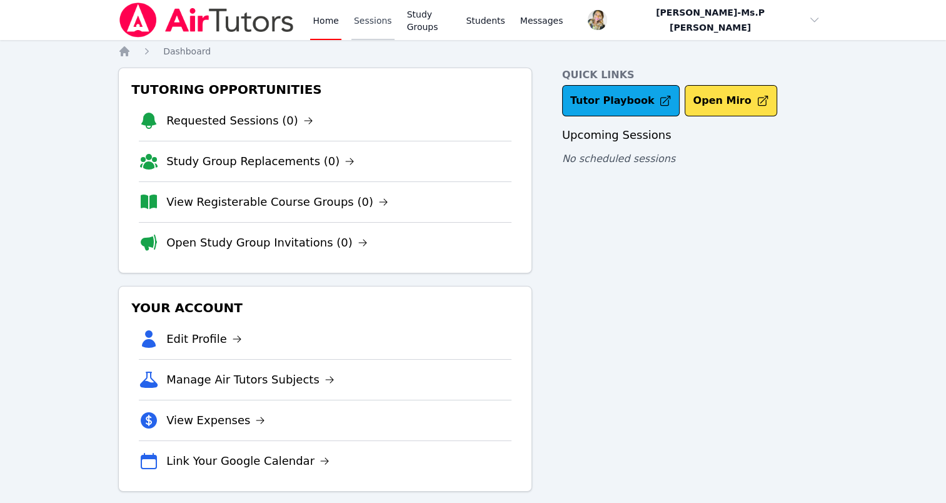
click at [358, 19] on link "Sessions" at bounding box center [372, 20] width 43 height 40
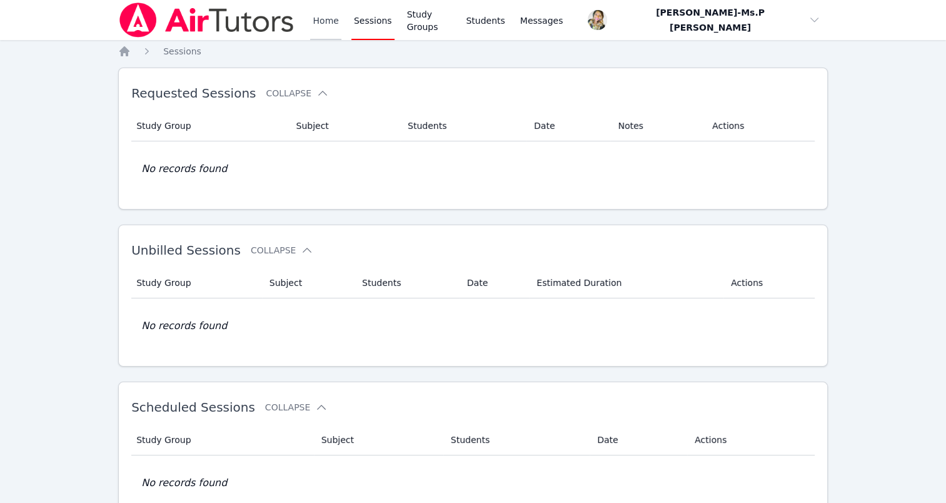
click at [317, 18] on link "Home" at bounding box center [325, 20] width 31 height 40
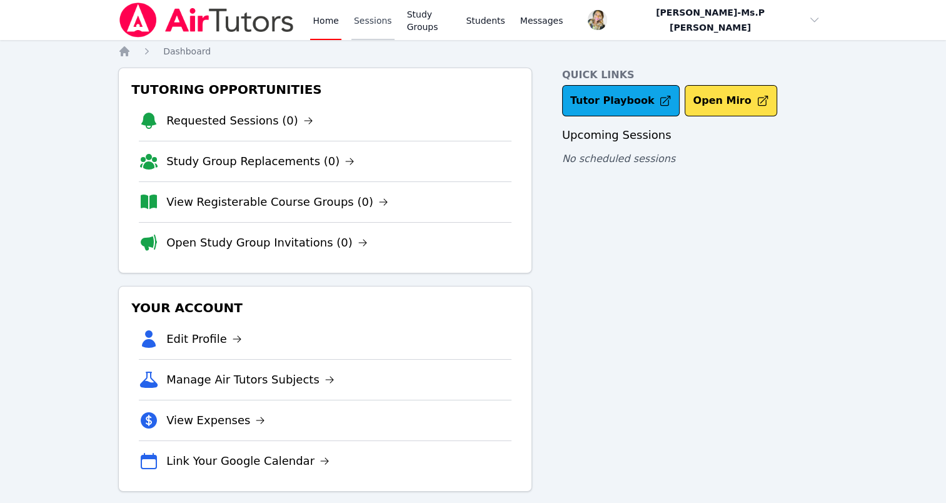
click at [385, 19] on link "Sessions" at bounding box center [372, 20] width 43 height 40
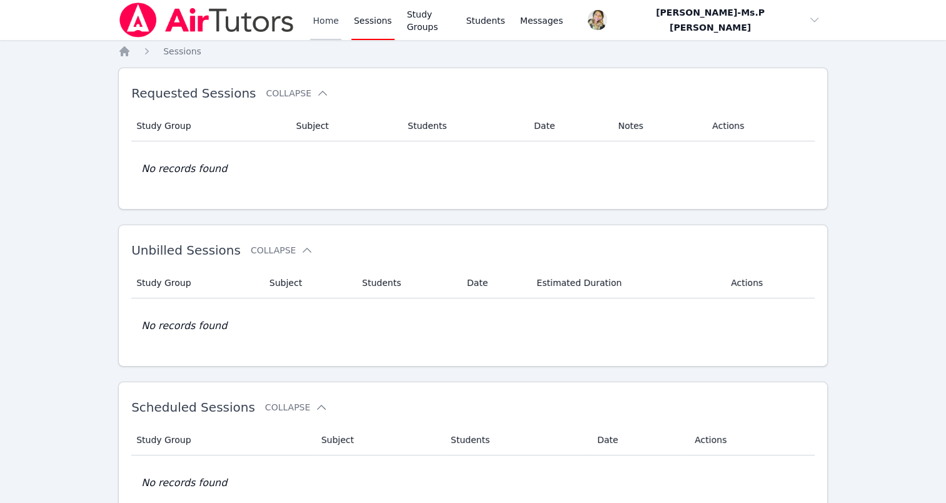
click at [325, 27] on link "Home" at bounding box center [325, 20] width 31 height 40
